Goal: Information Seeking & Learning: Learn about a topic

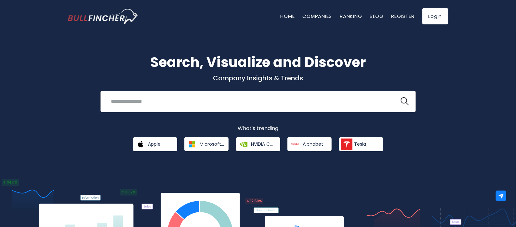
click at [174, 107] on input "search" at bounding box center [250, 101] width 286 height 12
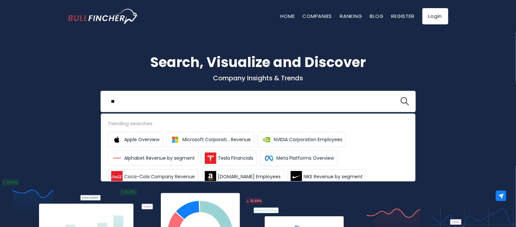
type input "*"
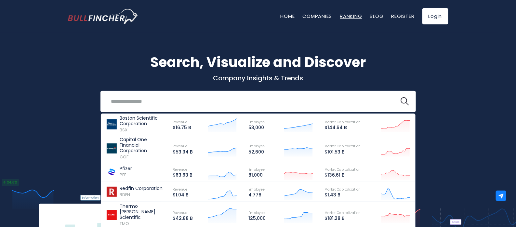
click at [359, 15] on link "Ranking" at bounding box center [351, 16] width 22 height 7
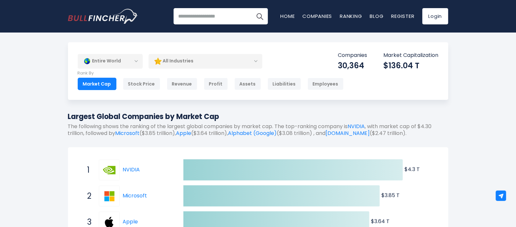
click at [121, 59] on div "Entire World" at bounding box center [110, 61] width 65 height 15
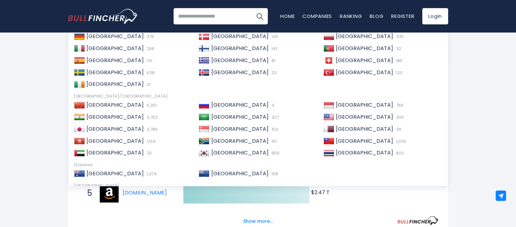
scroll to position [59, 0]
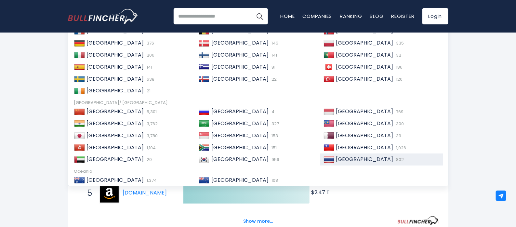
click at [352, 158] on span "[GEOGRAPHIC_DATA]" at bounding box center [364, 158] width 57 height 7
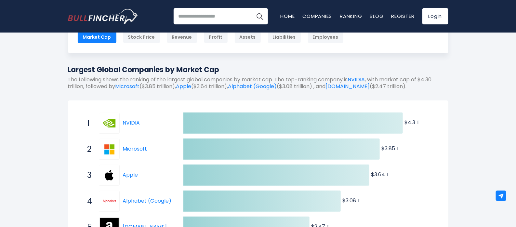
scroll to position [0, 0]
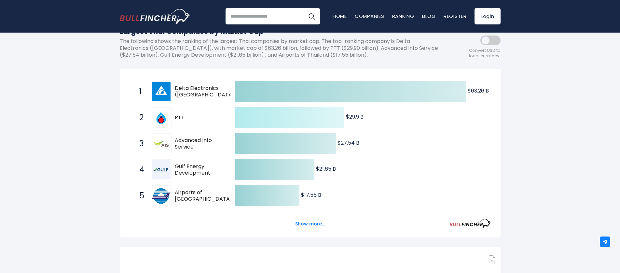
scroll to position [89, 0]
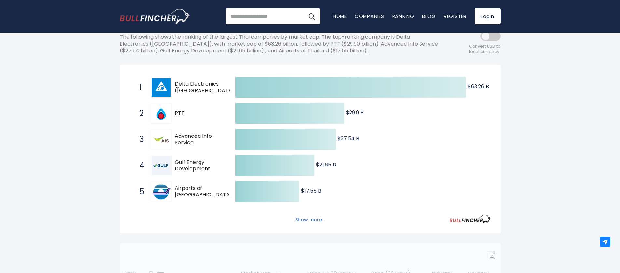
click at [305, 217] on button "Show more..." at bounding box center [309, 219] width 37 height 11
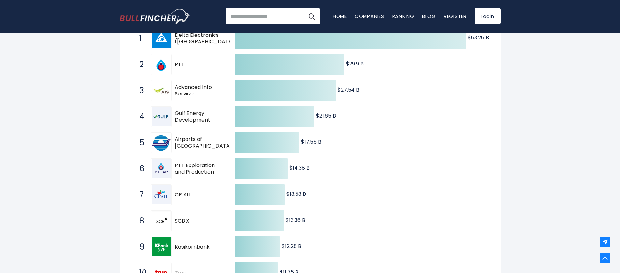
scroll to position [187, 0]
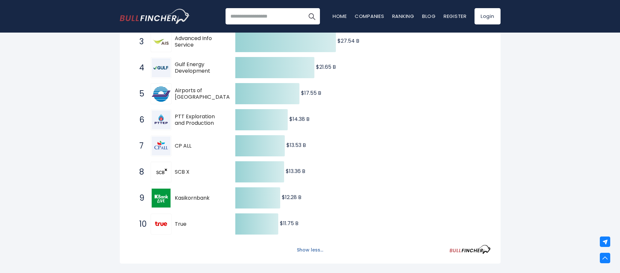
click at [309, 249] on button "Show less..." at bounding box center [310, 249] width 34 height 11
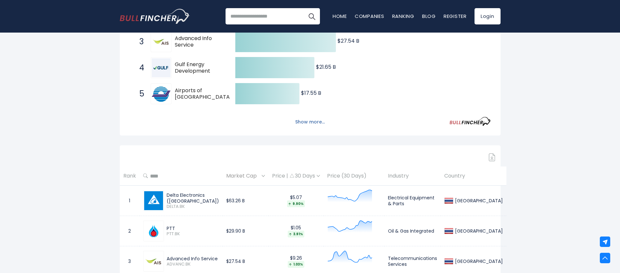
click at [317, 122] on button "Show more..." at bounding box center [309, 121] width 37 height 11
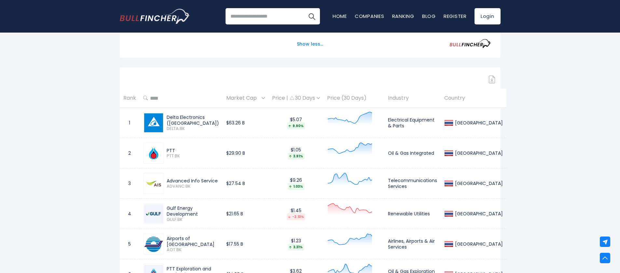
scroll to position [382, 0]
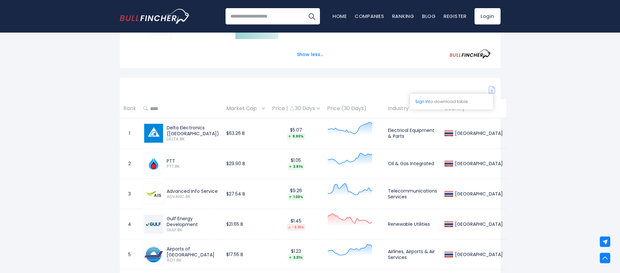
click at [493, 89] on img at bounding box center [492, 90] width 7 height 8
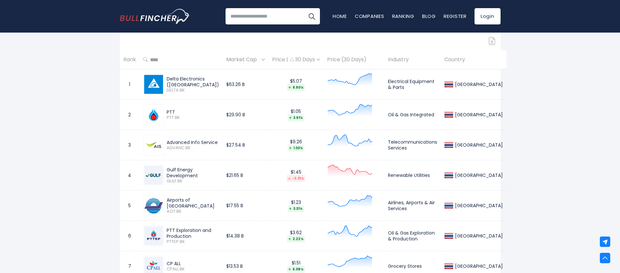
drag, startPoint x: 358, startPoint y: 59, endPoint x: 367, endPoint y: 62, distance: 9.4
click at [367, 62] on th "Price (30 Days)" at bounding box center [353, 59] width 61 height 19
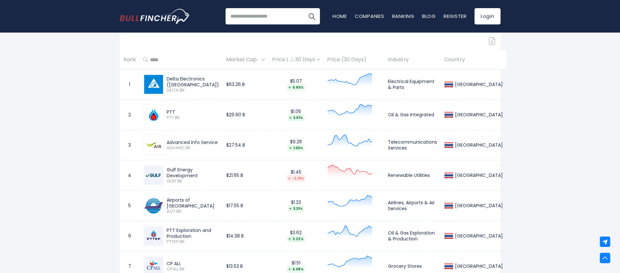
drag, startPoint x: 234, startPoint y: 83, endPoint x: 258, endPoint y: 83, distance: 23.7
click at [257, 83] on tr "1 Delta Electronics (Thailand) DELTA.BK $63.26 B $5.07 9.90% Electrical Equipme…" at bounding box center [313, 84] width 386 height 30
click at [261, 84] on td "$63.26 B" at bounding box center [245, 84] width 46 height 30
drag, startPoint x: 258, startPoint y: 83, endPoint x: 241, endPoint y: 81, distance: 17.6
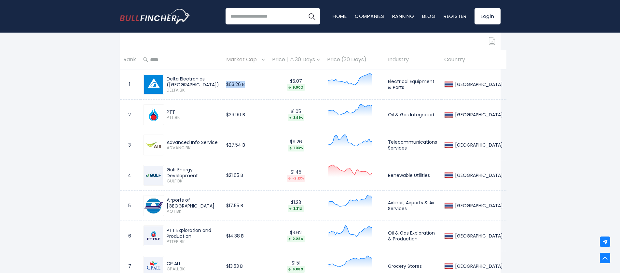
click at [241, 81] on td "$63.26 B" at bounding box center [245, 84] width 46 height 30
click at [268, 103] on td "$29.90 B" at bounding box center [245, 115] width 46 height 30
click at [265, 59] on img at bounding box center [263, 60] width 3 height 2
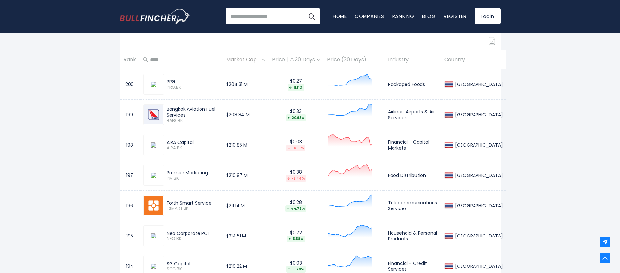
click at [265, 59] on img at bounding box center [263, 60] width 3 height 2
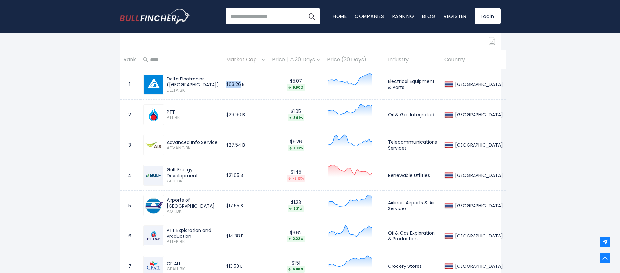
drag, startPoint x: 238, startPoint y: 85, endPoint x: 254, endPoint y: 84, distance: 16.0
click at [254, 84] on td "$63.26 B" at bounding box center [245, 84] width 46 height 30
click at [260, 87] on td "$63.26 B" at bounding box center [245, 84] width 46 height 30
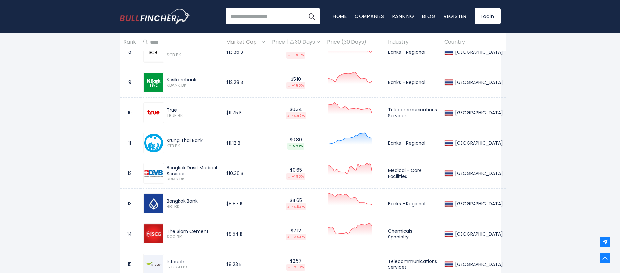
scroll to position [724, 0]
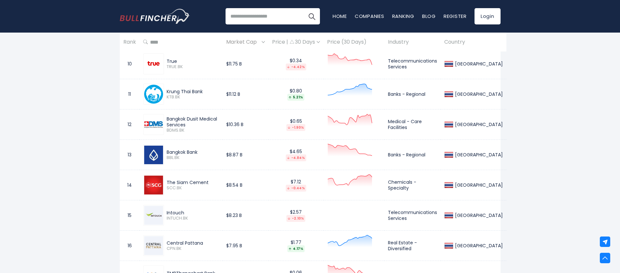
click at [197, 218] on span "INTUCH.BK" at bounding box center [193, 218] width 52 height 6
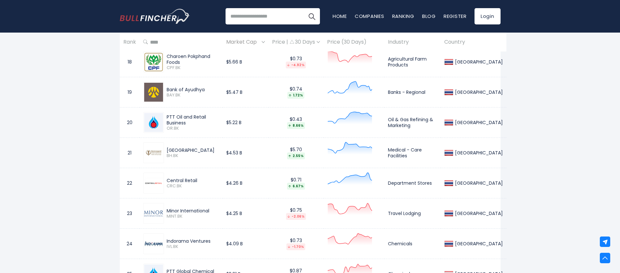
scroll to position [1016, 0]
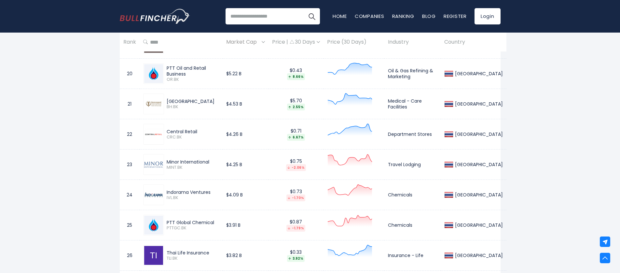
click at [199, 142] on div "Central Retail CRC.BK" at bounding box center [181, 134] width 76 height 21
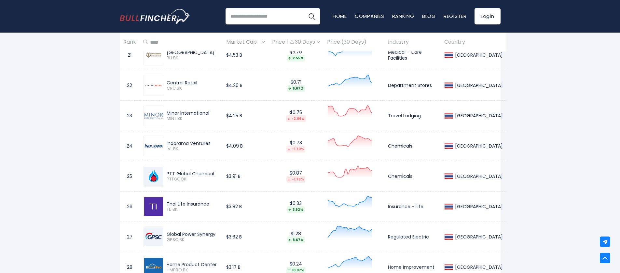
scroll to position [1163, 0]
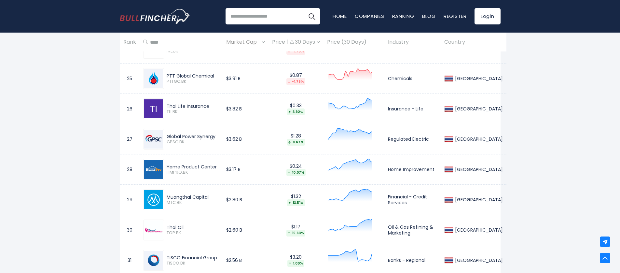
drag, startPoint x: 166, startPoint y: 196, endPoint x: 210, endPoint y: 196, distance: 43.9
click at [210, 196] on div "Muangthai Capital" at bounding box center [193, 197] width 52 height 6
drag, startPoint x: 203, startPoint y: 195, endPoint x: 219, endPoint y: 207, distance: 18.9
click at [219, 207] on div "Muangthai Capital MTC.BK" at bounding box center [181, 199] width 76 height 21
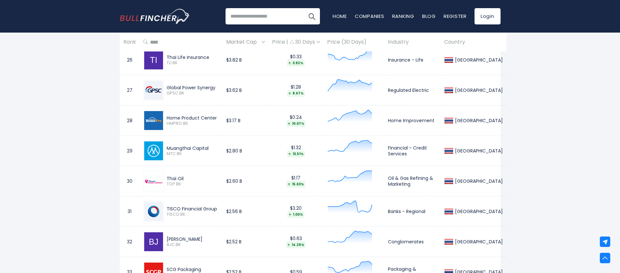
scroll to position [1260, 0]
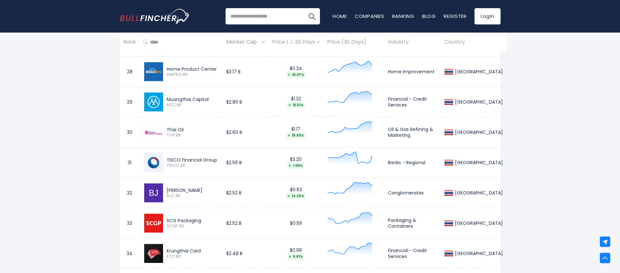
drag, startPoint x: 183, startPoint y: 157, endPoint x: 209, endPoint y: 158, distance: 25.7
click at [208, 158] on div "TISCO Financial Group" at bounding box center [193, 160] width 52 height 6
click at [209, 158] on div "TISCO Financial Group" at bounding box center [193, 160] width 52 height 6
drag, startPoint x: 166, startPoint y: 195, endPoint x: 179, endPoint y: 196, distance: 12.5
click at [179, 196] on div "Berli Jucker BJC.BK" at bounding box center [191, 192] width 55 height 11
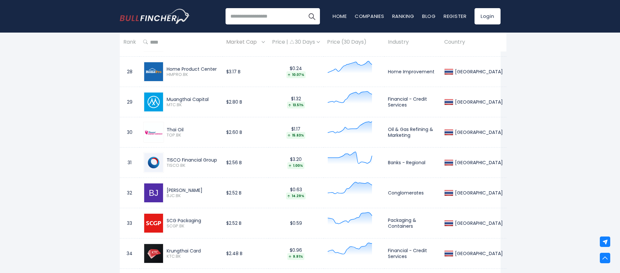
click at [188, 197] on span "BJC.BK" at bounding box center [193, 196] width 52 height 6
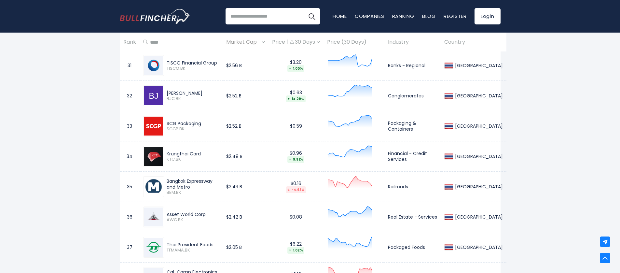
scroll to position [1358, 0]
click at [199, 136] on td "SCG Packaging SCGP.BK" at bounding box center [181, 125] width 83 height 30
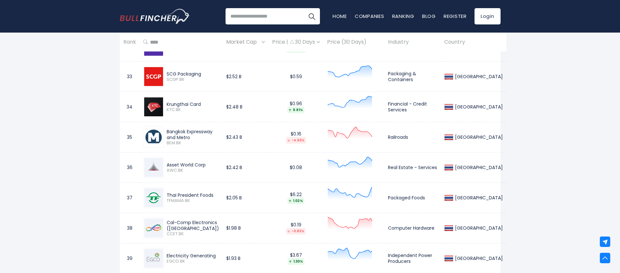
scroll to position [1456, 0]
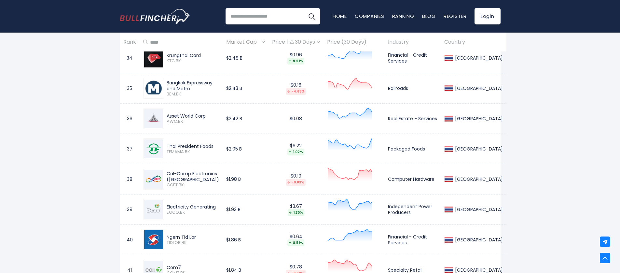
click at [199, 215] on div "Electricity Generating EGCO.BK" at bounding box center [181, 209] width 76 height 21
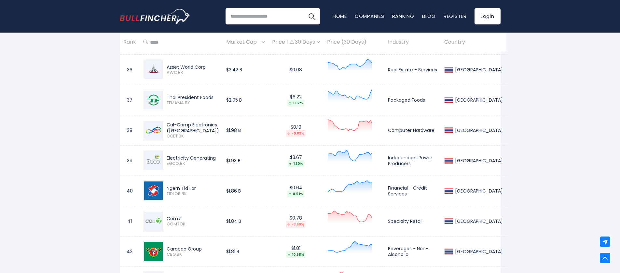
drag, startPoint x: 168, startPoint y: 122, endPoint x: 206, endPoint y: 123, distance: 37.1
click at [205, 123] on div "Cal-Comp Electronics (Thailand)" at bounding box center [193, 128] width 52 height 12
click at [212, 124] on div "Cal-Comp Electronics (Thailand)" at bounding box center [193, 128] width 52 height 12
drag, startPoint x: 191, startPoint y: 131, endPoint x: 174, endPoint y: 128, distance: 17.1
click at [174, 128] on div "Cal-Comp Electronics (Thailand)" at bounding box center [193, 128] width 52 height 12
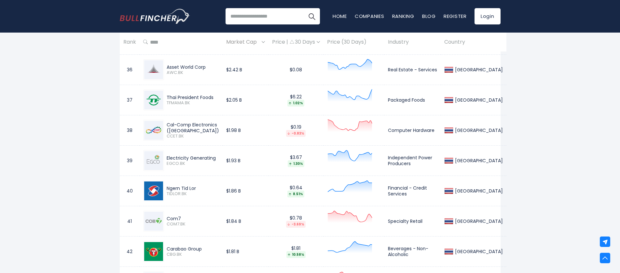
click at [193, 141] on td "Cal-Comp Electronics (Thailand) CCET.BK" at bounding box center [181, 130] width 83 height 30
drag, startPoint x: 166, startPoint y: 246, endPoint x: 204, endPoint y: 250, distance: 38.0
click at [202, 249] on div "Carabao Group CBG.BK" at bounding box center [191, 251] width 55 height 11
click at [205, 250] on div "Carabao Group" at bounding box center [193, 249] width 52 height 6
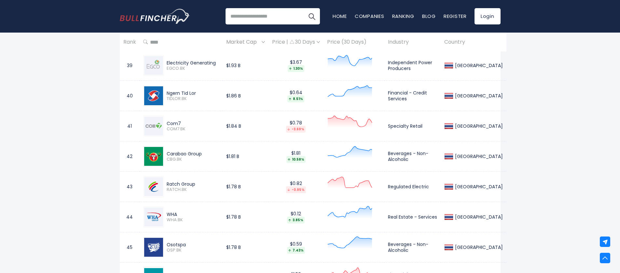
scroll to position [1602, 0]
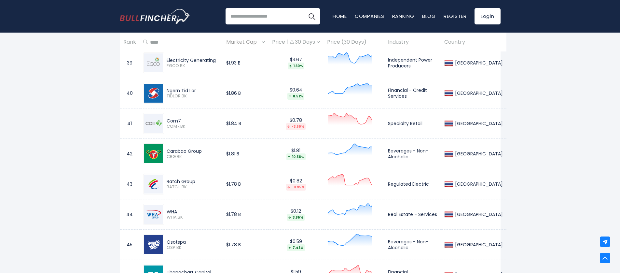
drag, startPoint x: 167, startPoint y: 88, endPoint x: 199, endPoint y: 86, distance: 32.3
click at [199, 87] on div "Ngern Tid Lor TIDLOR.BK" at bounding box center [181, 93] width 76 height 21
click at [201, 89] on div "Ngern Tid Lor" at bounding box center [193, 90] width 52 height 6
click at [188, 87] on div "Ngern Tid Lor" at bounding box center [193, 90] width 52 height 6
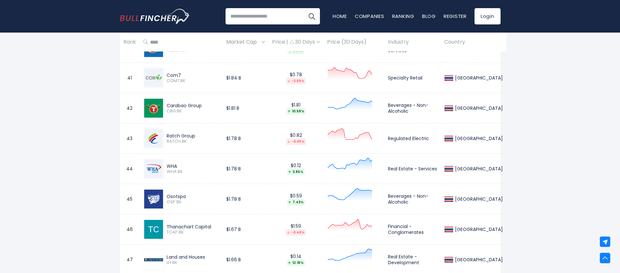
scroll to position [1651, 0]
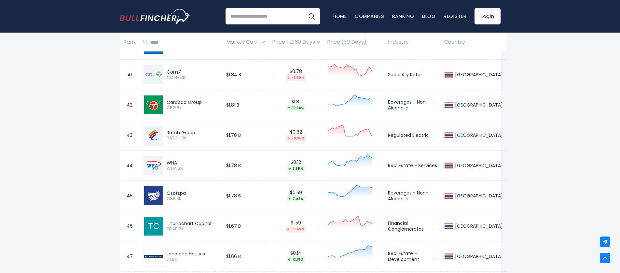
drag, startPoint x: 168, startPoint y: 161, endPoint x: 185, endPoint y: 164, distance: 17.7
click at [185, 164] on div "WHA" at bounding box center [193, 163] width 52 height 6
click at [190, 164] on div "WHA" at bounding box center [193, 163] width 52 height 6
click at [200, 102] on div "Carabao Group" at bounding box center [193, 102] width 52 height 6
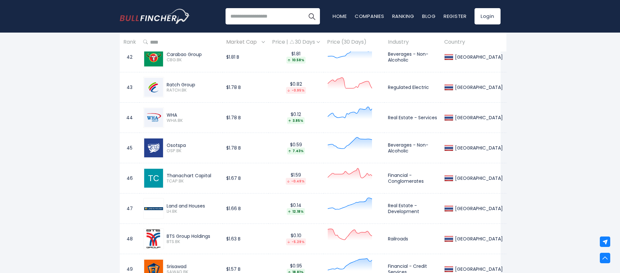
scroll to position [1700, 0]
drag, startPoint x: 166, startPoint y: 113, endPoint x: 181, endPoint y: 110, distance: 15.1
click at [180, 111] on div "WHA WHA.BK" at bounding box center [191, 116] width 55 height 11
click at [182, 111] on div "WHA" at bounding box center [193, 114] width 52 height 6
click at [181, 115] on div "WHA" at bounding box center [193, 114] width 52 height 6
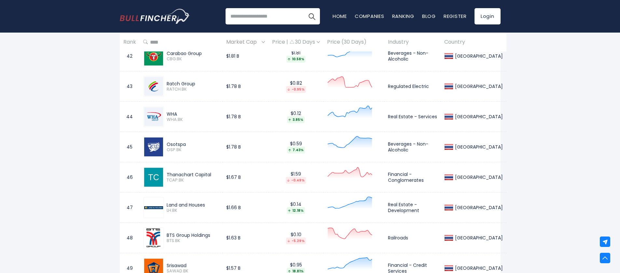
drag, startPoint x: 168, startPoint y: 120, endPoint x: 188, endPoint y: 119, distance: 19.5
click at [179, 119] on span "WHA.BK" at bounding box center [193, 120] width 52 height 6
click at [183, 116] on div "WHA" at bounding box center [193, 114] width 52 height 6
click at [181, 117] on span "WHA.BK" at bounding box center [193, 120] width 52 height 6
click at [189, 155] on div "Osotspa OSP.BK" at bounding box center [181, 146] width 76 height 21
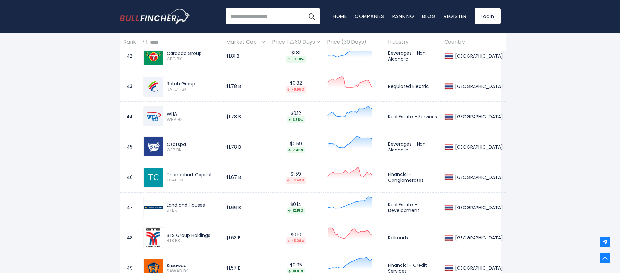
click at [214, 142] on div "Osotspa" at bounding box center [193, 144] width 52 height 6
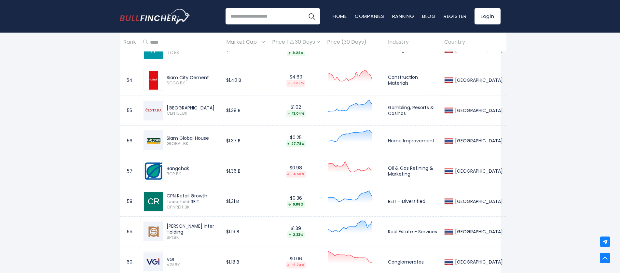
scroll to position [2041, 0]
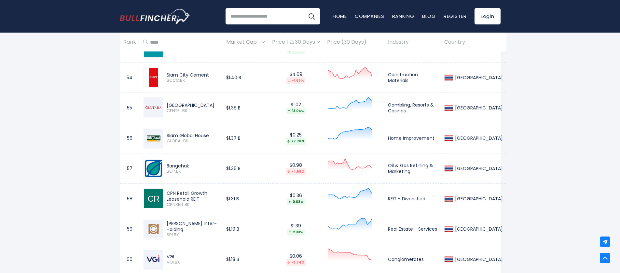
drag, startPoint x: 209, startPoint y: 193, endPoint x: 233, endPoint y: 194, distance: 23.7
click at [222, 194] on td "CPN Retail Growth Leasehold REIT CPNREIT.BK" at bounding box center [181, 198] width 83 height 30
click at [219, 201] on div "CPN Retail Growth Leasehold REIT" at bounding box center [193, 196] width 52 height 12
drag, startPoint x: 214, startPoint y: 191, endPoint x: 227, endPoint y: 191, distance: 13.0
click at [219, 191] on div "CPN Retail Growth Leasehold REIT" at bounding box center [193, 196] width 52 height 12
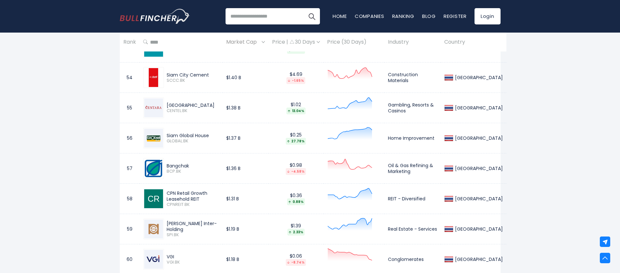
click at [219, 198] on div "CPN Retail Growth Leasehold REIT" at bounding box center [193, 196] width 52 height 12
drag, startPoint x: 185, startPoint y: 208, endPoint x: 191, endPoint y: 208, distance: 5.6
click at [185, 208] on div "CPN Retail Growth Leasehold REIT CPNREIT.BK" at bounding box center [181, 198] width 76 height 21
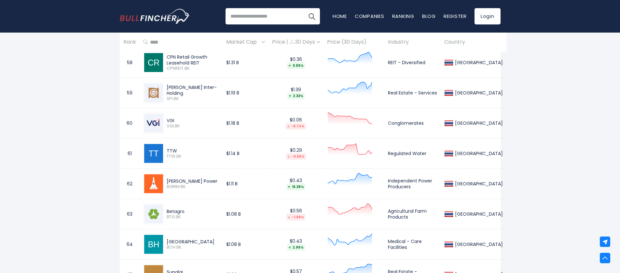
scroll to position [2187, 0]
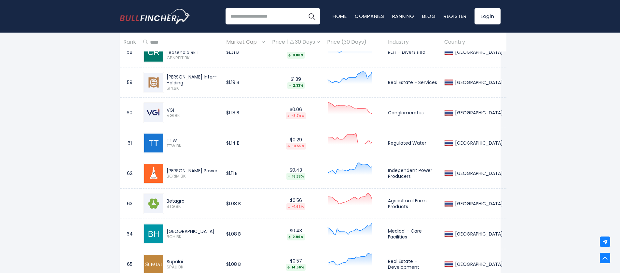
click at [176, 107] on div "VGI" at bounding box center [193, 110] width 52 height 6
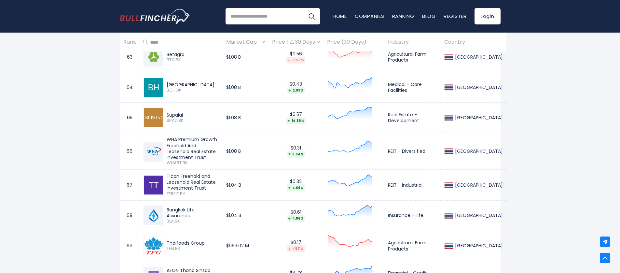
scroll to position [2383, 0]
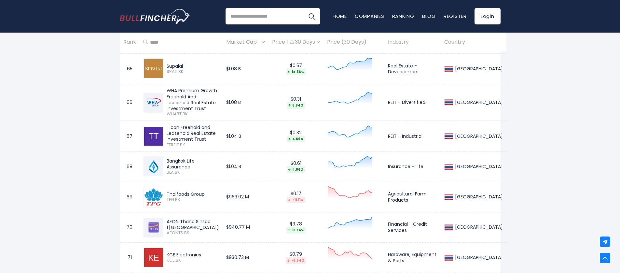
click at [218, 142] on span "FTREIT.BK" at bounding box center [193, 145] width 52 height 6
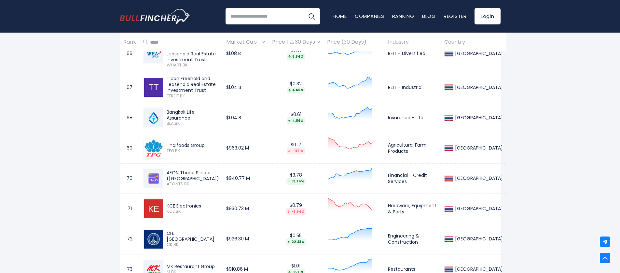
drag, startPoint x: 209, startPoint y: 201, endPoint x: 167, endPoint y: 203, distance: 42.0
click at [167, 203] on div "KCE Electronics KCE.BK" at bounding box center [191, 208] width 55 height 11
click at [189, 223] on td "CH. Karnchang CK.BK" at bounding box center [181, 238] width 83 height 30
drag, startPoint x: 211, startPoint y: 199, endPoint x: 166, endPoint y: 202, distance: 45.7
click at [166, 203] on div "KCE Electronics KCE.BK" at bounding box center [191, 208] width 55 height 11
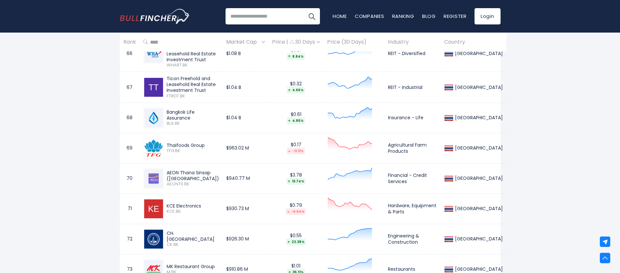
click at [192, 223] on td "CH. Karnchang CK.BK" at bounding box center [181, 238] width 83 height 30
click at [184, 242] on span "CK.BK" at bounding box center [193, 245] width 52 height 6
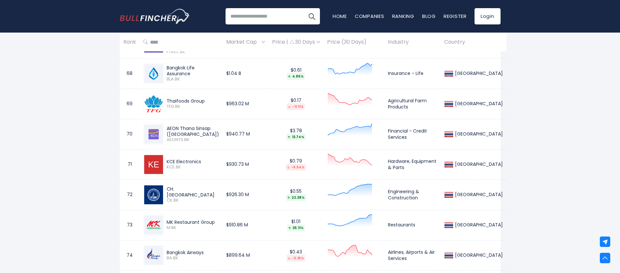
scroll to position [2480, 0]
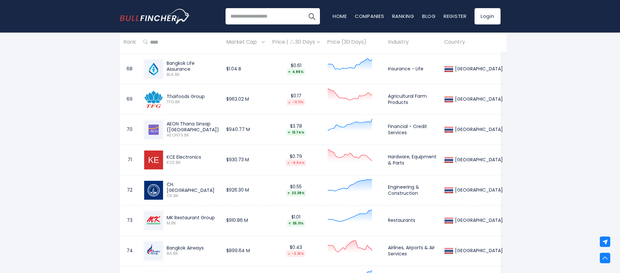
click at [194, 227] on td "MK Restaurant Group M.BK" at bounding box center [181, 220] width 83 height 30
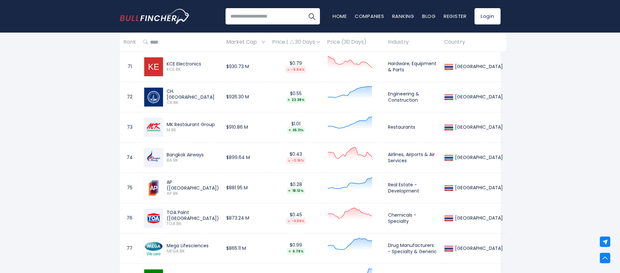
scroll to position [2578, 0]
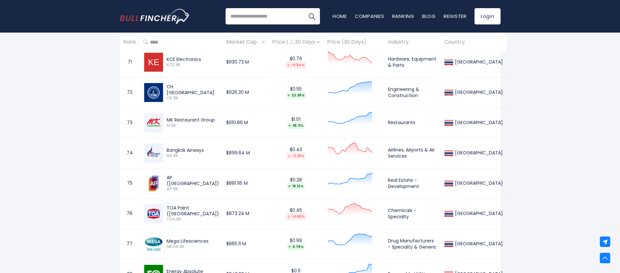
drag, startPoint x: 168, startPoint y: 201, endPoint x: 203, endPoint y: 204, distance: 35.5
click at [203, 205] on div "TOA Paint (Thailand)" at bounding box center [193, 211] width 52 height 12
click at [207, 216] on span "TOA.BK" at bounding box center [193, 219] width 52 height 6
drag, startPoint x: 215, startPoint y: 203, endPoint x: 206, endPoint y: 203, distance: 8.5
click at [206, 205] on div "TOA Paint (Thailand)" at bounding box center [193, 211] width 52 height 12
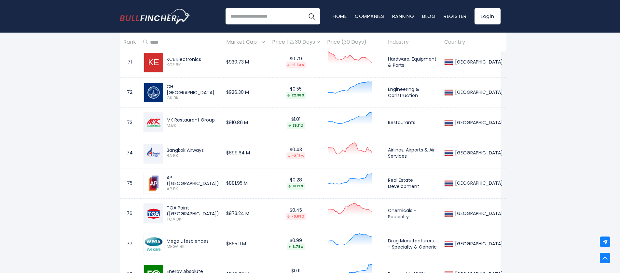
click at [201, 216] on span "TOA.BK" at bounding box center [193, 219] width 52 height 6
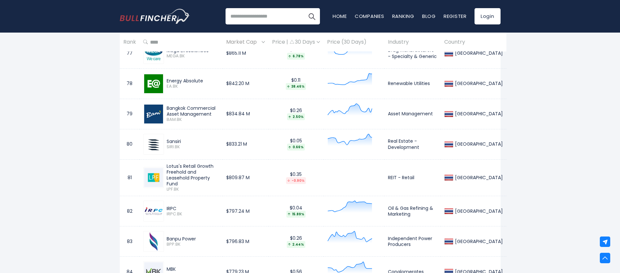
scroll to position [2773, 0]
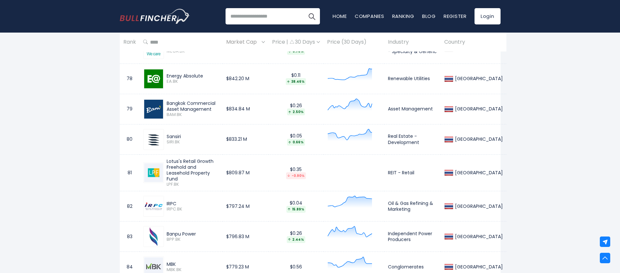
drag, startPoint x: 167, startPoint y: 190, endPoint x: 187, endPoint y: 190, distance: 20.8
click at [181, 200] on div "IRPC" at bounding box center [193, 203] width 52 height 6
click at [189, 200] on div "IRPC" at bounding box center [193, 203] width 52 height 6
drag, startPoint x: 174, startPoint y: 189, endPoint x: 165, endPoint y: 189, distance: 9.1
click at [165, 200] on div "IRPC IRPC.BK" at bounding box center [191, 205] width 55 height 11
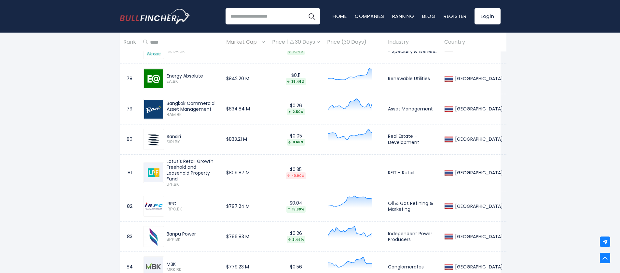
click at [191, 206] on span "IRPC.BK" at bounding box center [193, 209] width 52 height 6
drag, startPoint x: 426, startPoint y: 199, endPoint x: 400, endPoint y: 191, distance: 28.0
click at [400, 191] on td "Oil & Gas Refining & Marketing" at bounding box center [412, 206] width 56 height 30
click at [219, 200] on div "IRPC" at bounding box center [193, 203] width 52 height 6
click at [201, 200] on div "IRPC" at bounding box center [193, 203] width 52 height 6
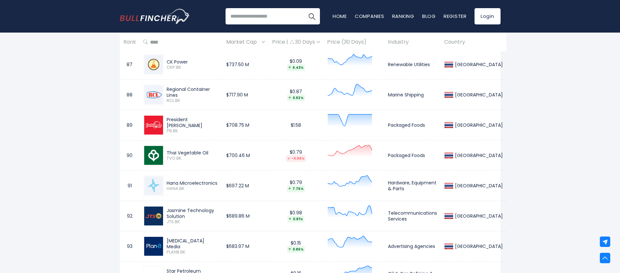
scroll to position [3114, 0]
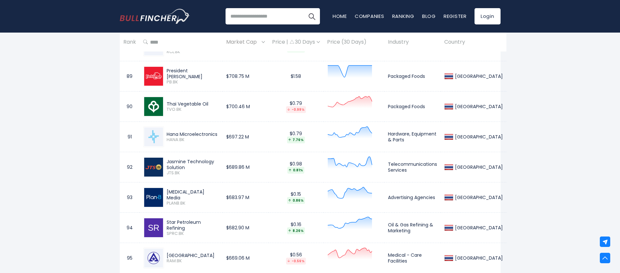
click at [194, 135] on div "Hana Microelectronics HANA.BK" at bounding box center [181, 136] width 76 height 21
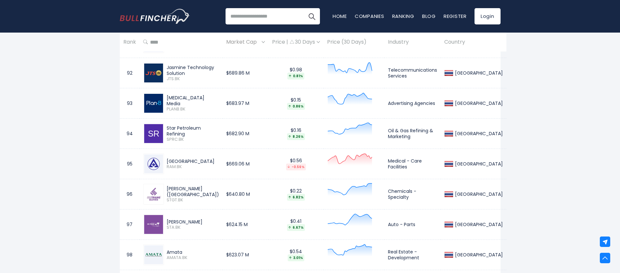
scroll to position [3212, 0]
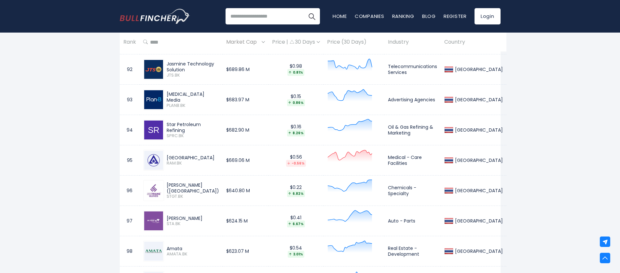
drag, startPoint x: 167, startPoint y: 174, endPoint x: 216, endPoint y: 175, distance: 49.8
click at [216, 182] on div "Sri Trang Gloves (Thailand)" at bounding box center [193, 188] width 52 height 12
click at [219, 182] on div "Sri Trang Gloves (Thailand)" at bounding box center [193, 188] width 52 height 12
click at [180, 194] on span "STGT.BK" at bounding box center [193, 197] width 52 height 6
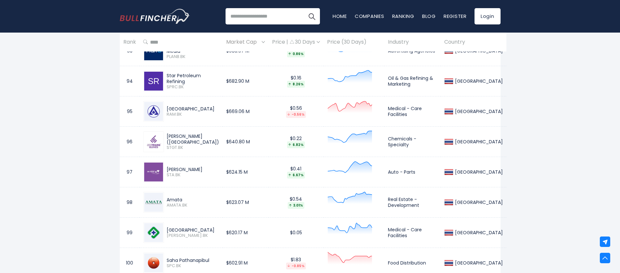
click at [575, 141] on div "Thailand Entire World 30,364 North America" at bounding box center [310, 72] width 620 height 6581
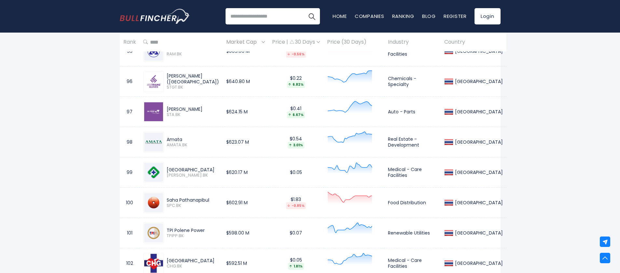
scroll to position [3330, 0]
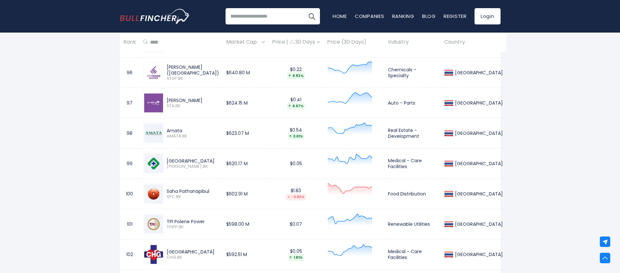
click at [573, 133] on div "Thailand Entire World 30,364 North America" at bounding box center [310, 3] width 620 height 6581
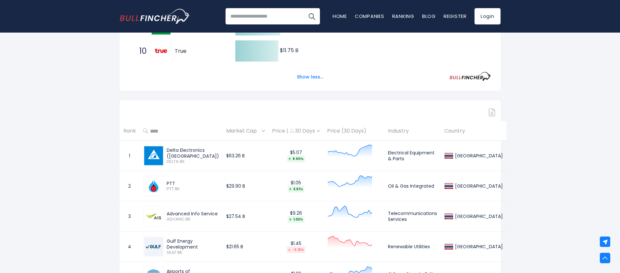
scroll to position [390, 0]
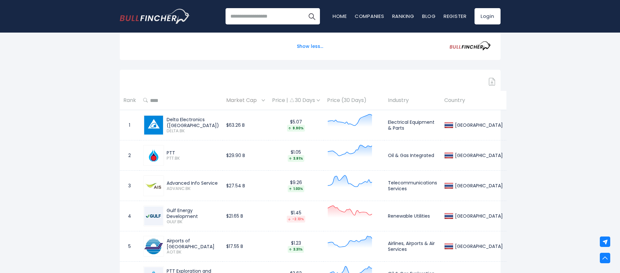
click at [426, 99] on th "Industry" at bounding box center [412, 100] width 56 height 19
click at [418, 99] on th "Industry" at bounding box center [412, 100] width 56 height 19
click at [413, 103] on th "Industry" at bounding box center [412, 100] width 56 height 19
click at [484, 101] on th "Country" at bounding box center [473, 100] width 66 height 19
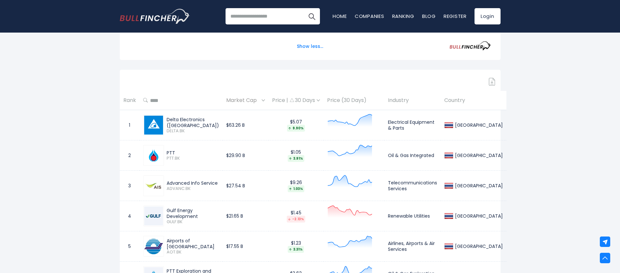
click at [425, 103] on th "Industry" at bounding box center [412, 100] width 56 height 19
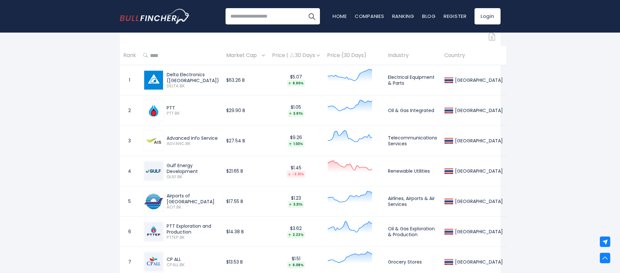
scroll to position [439, 0]
